Goal: Transaction & Acquisition: Purchase product/service

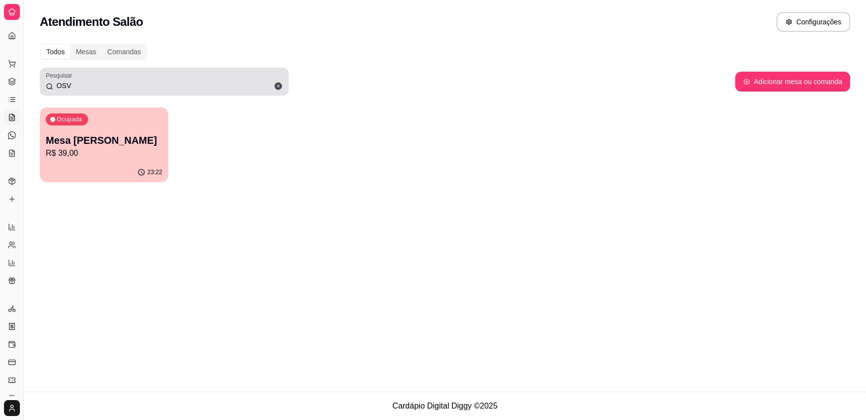
click at [275, 88] on icon at bounding box center [278, 86] width 7 height 7
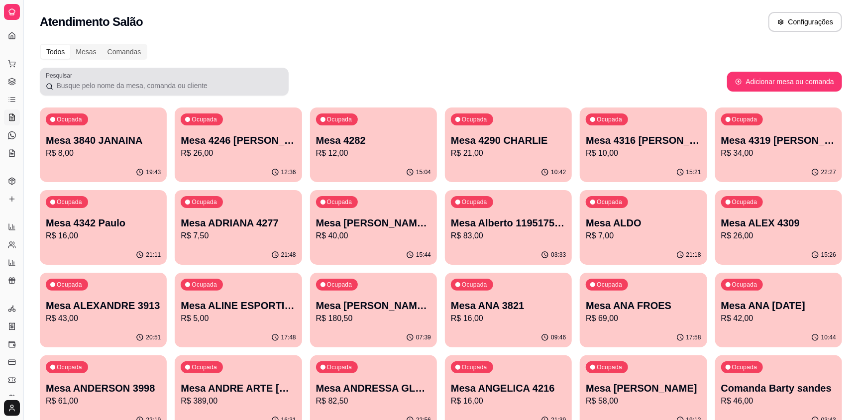
click at [241, 90] on div at bounding box center [164, 82] width 237 height 20
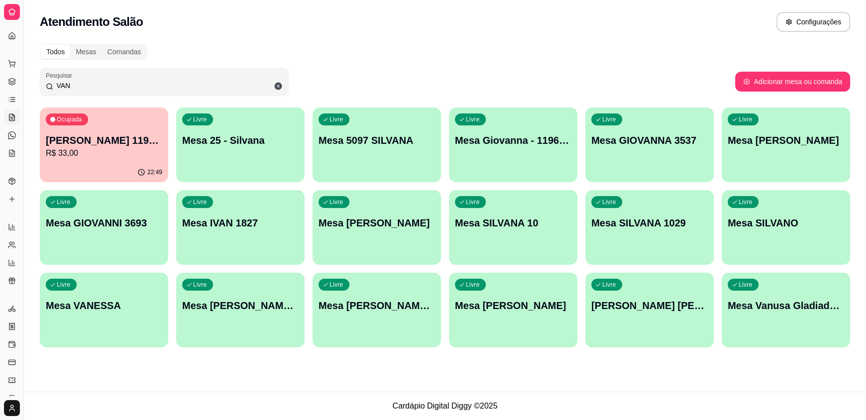
type input "VAN"
click at [535, 326] on div "Livre Mesa [PERSON_NAME]" at bounding box center [513, 304] width 128 height 63
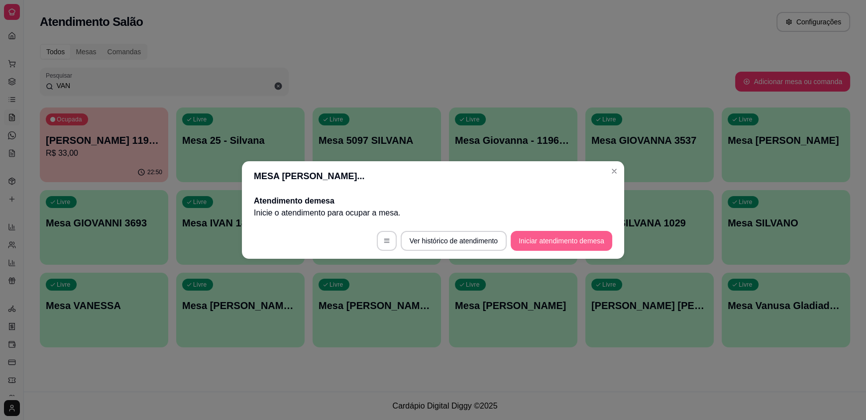
click at [562, 238] on button "Iniciar atendimento de mesa" at bounding box center [560, 241] width 101 height 20
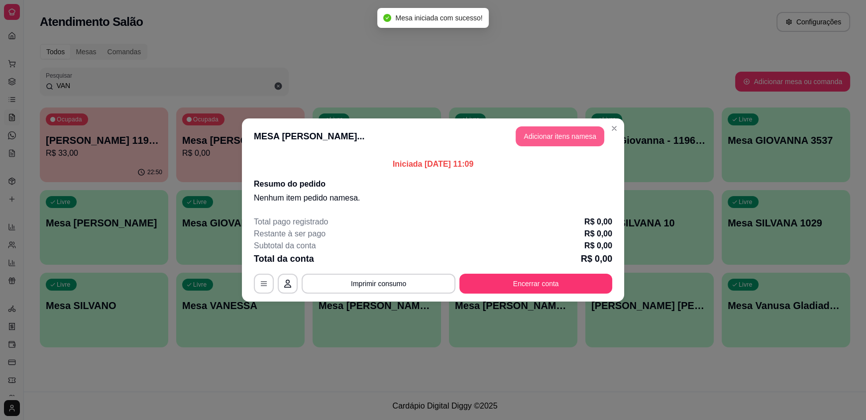
click at [560, 137] on button "Adicionar itens na mesa" at bounding box center [559, 136] width 89 height 20
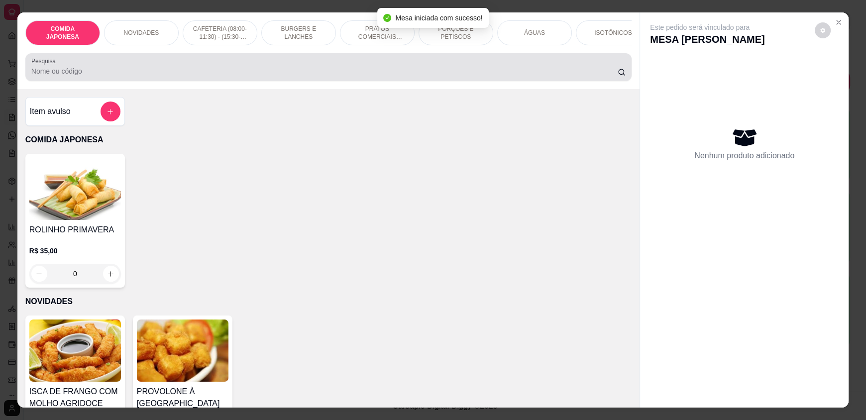
click at [332, 76] on input "Pesquisa" at bounding box center [324, 71] width 586 height 10
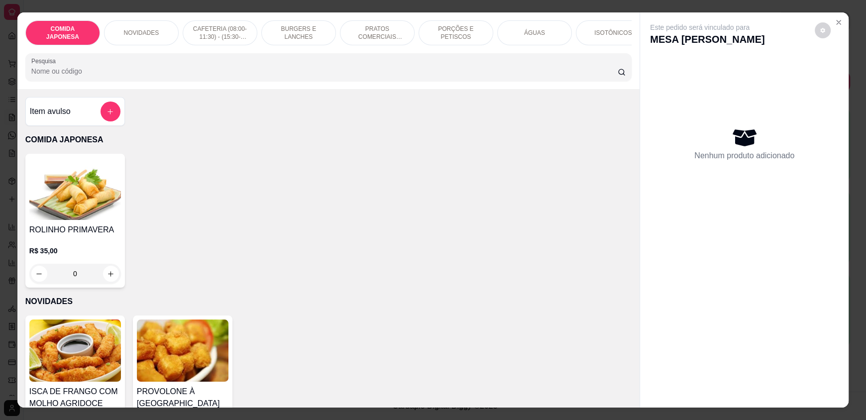
drag, startPoint x: 555, startPoint y: 27, endPoint x: 552, endPoint y: 33, distance: 6.7
click at [555, 26] on div "ÁGUAS" at bounding box center [534, 32] width 75 height 25
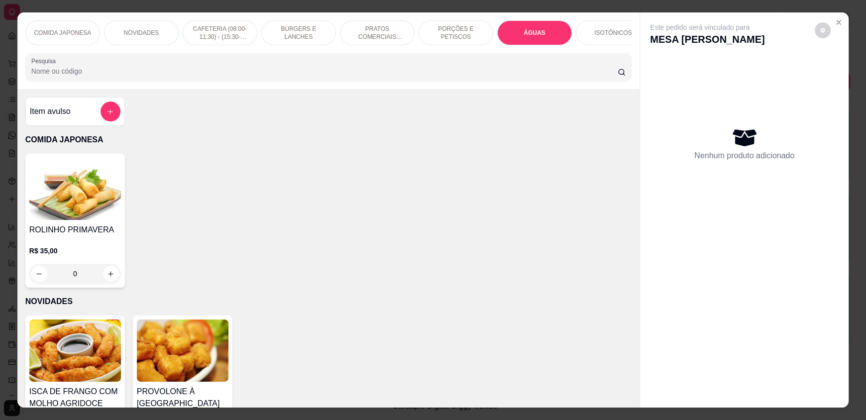
scroll to position [19, 0]
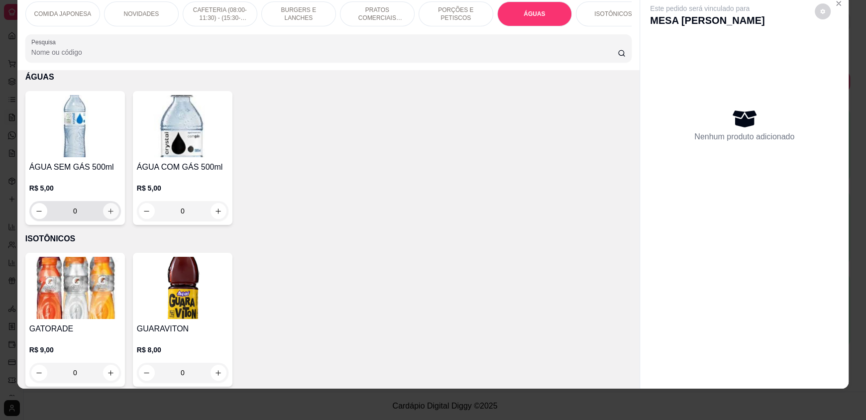
click at [108, 214] on icon "increase-product-quantity" at bounding box center [110, 210] width 5 height 5
type input "1"
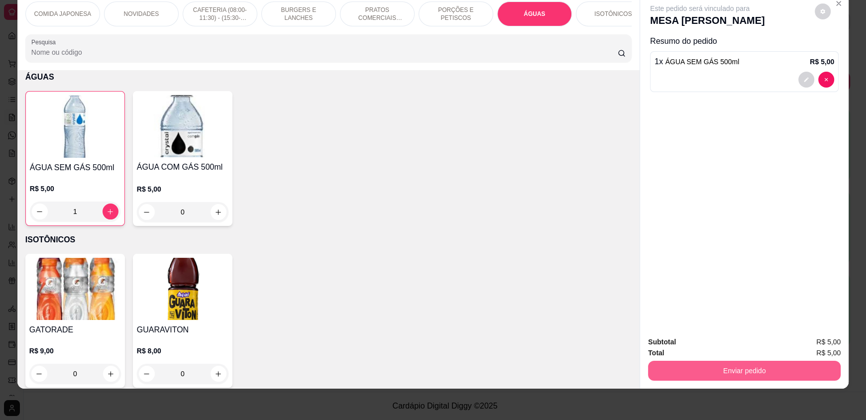
click at [702, 369] on button "Enviar pedido" at bounding box center [744, 371] width 193 height 20
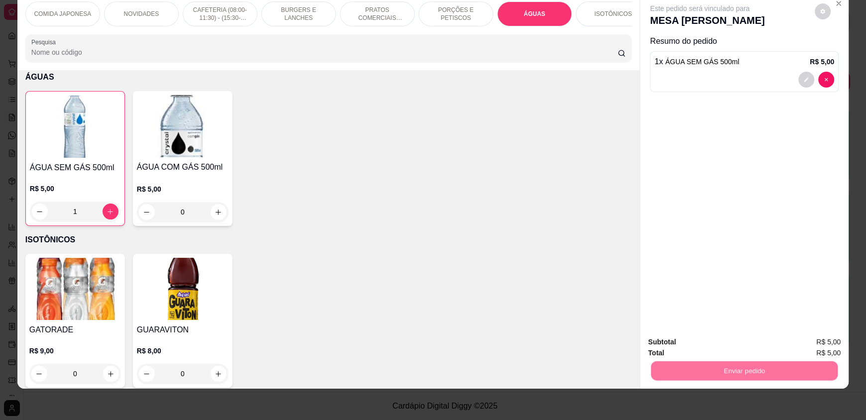
click at [702, 344] on button "Não registrar e enviar pedido" at bounding box center [710, 345] width 103 height 19
